Goal: Task Accomplishment & Management: Complete application form

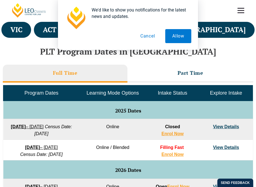
click at [233, 128] on link "View Details" at bounding box center [226, 127] width 26 height 5
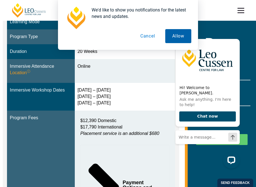
click at [183, 38] on button "Allow" at bounding box center [178, 36] width 26 height 14
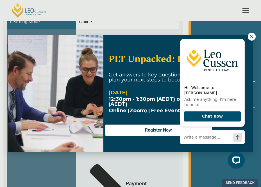
click at [253, 36] on icon at bounding box center [251, 36] width 5 height 5
